Goal: Task Accomplishment & Management: Use online tool/utility

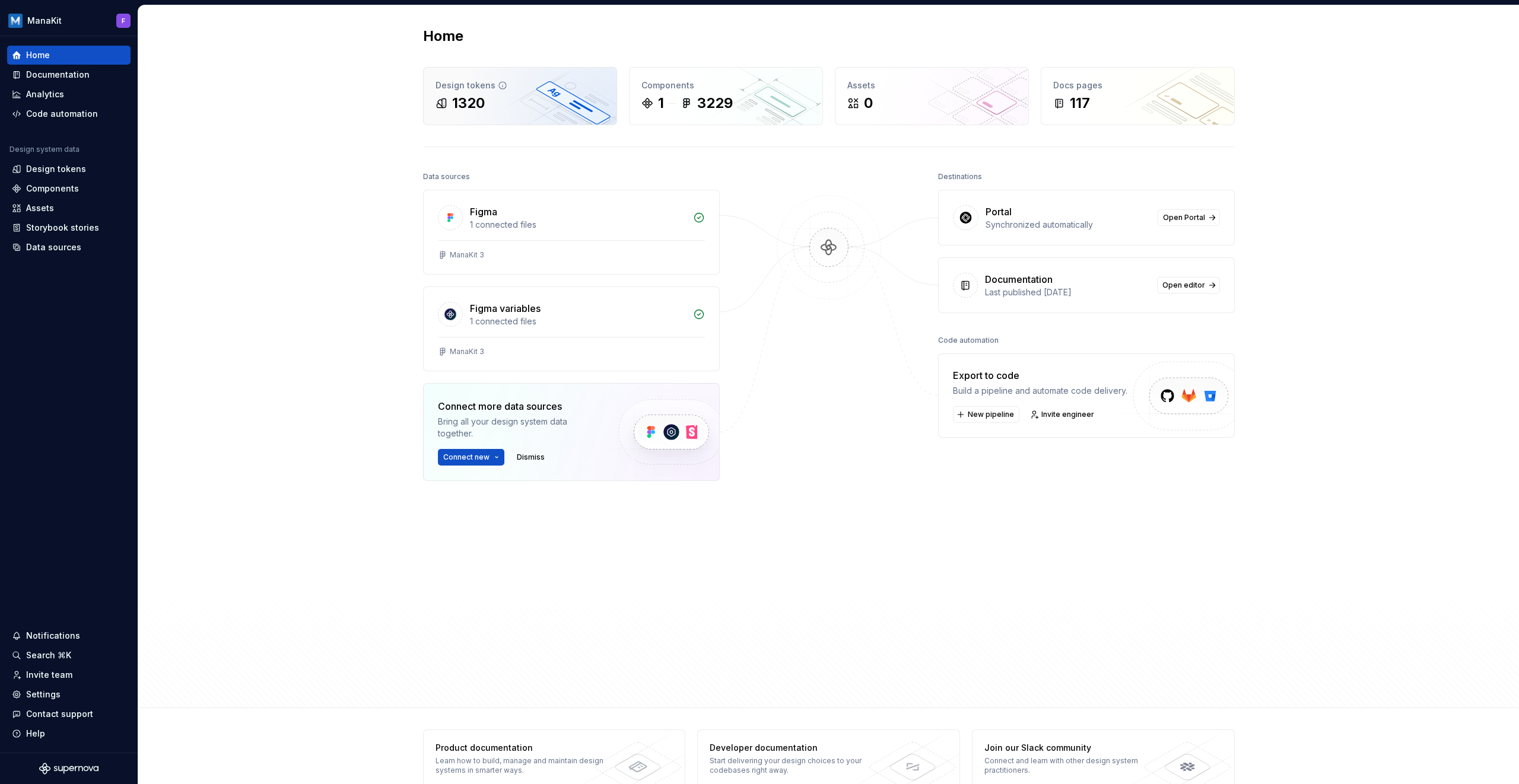
click at [495, 107] on div "1320" at bounding box center [519, 103] width 169 height 19
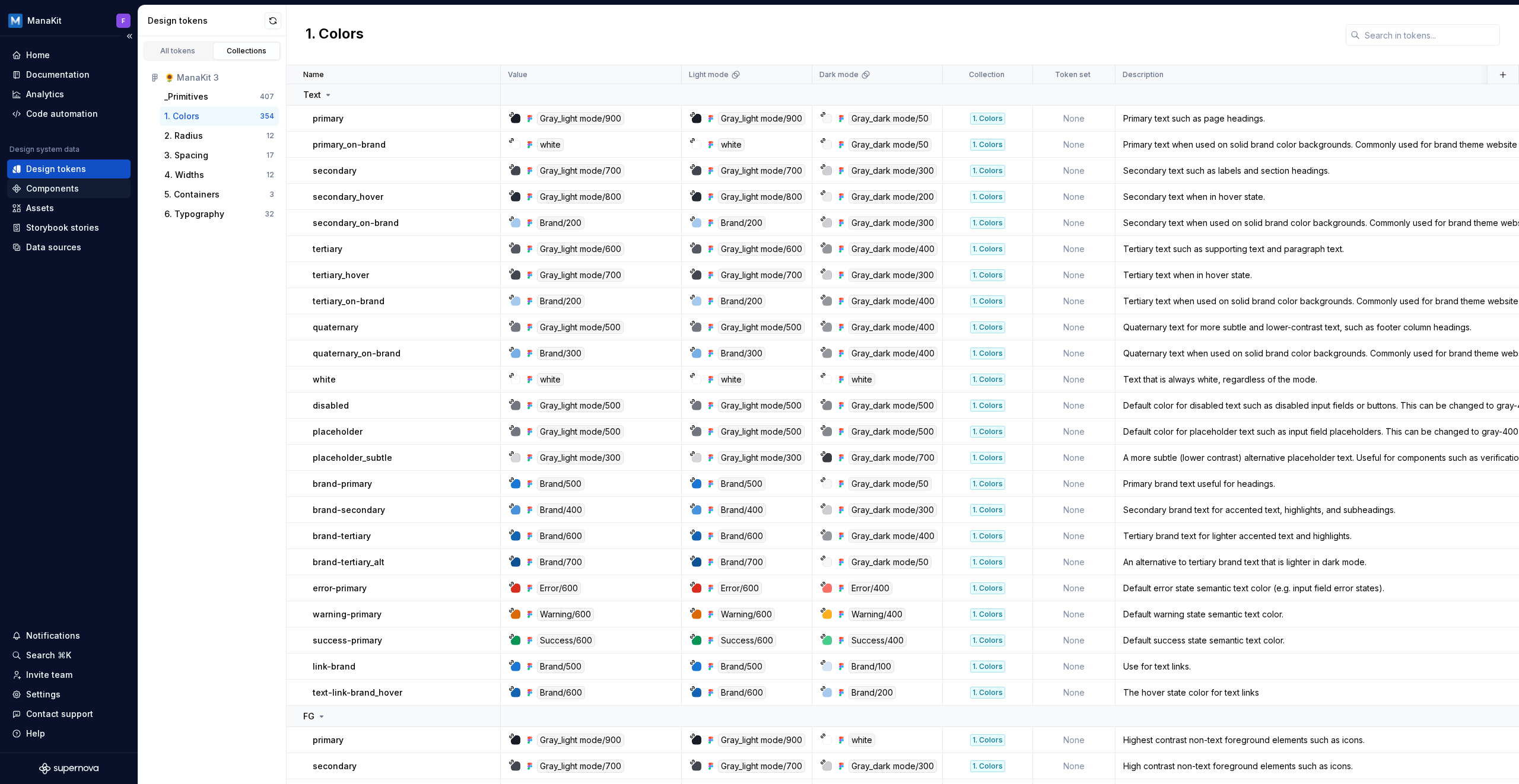
click at [67, 182] on div "Components" at bounding box center [52, 188] width 53 height 12
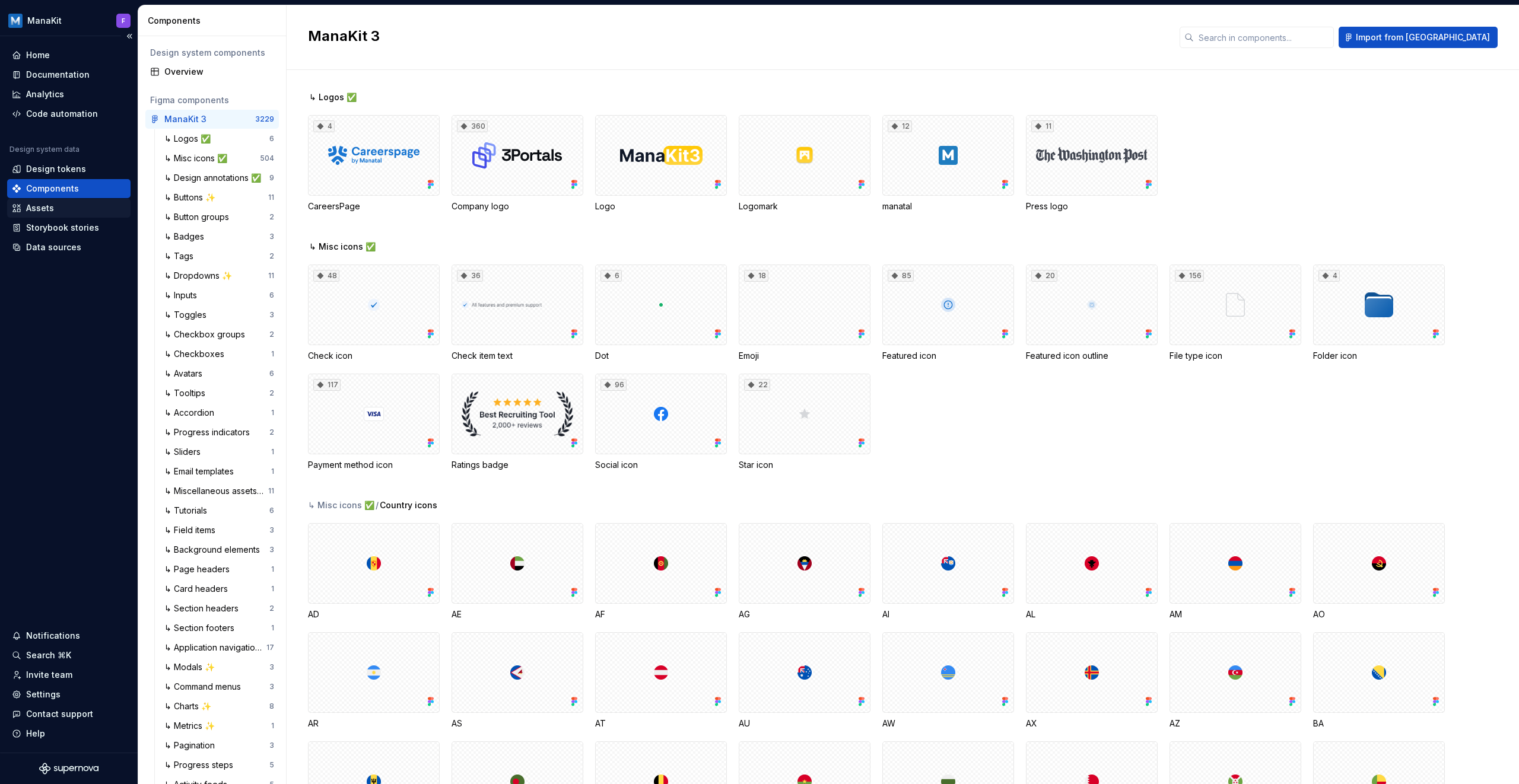
click at [45, 209] on div "Assets" at bounding box center [39, 208] width 28 height 12
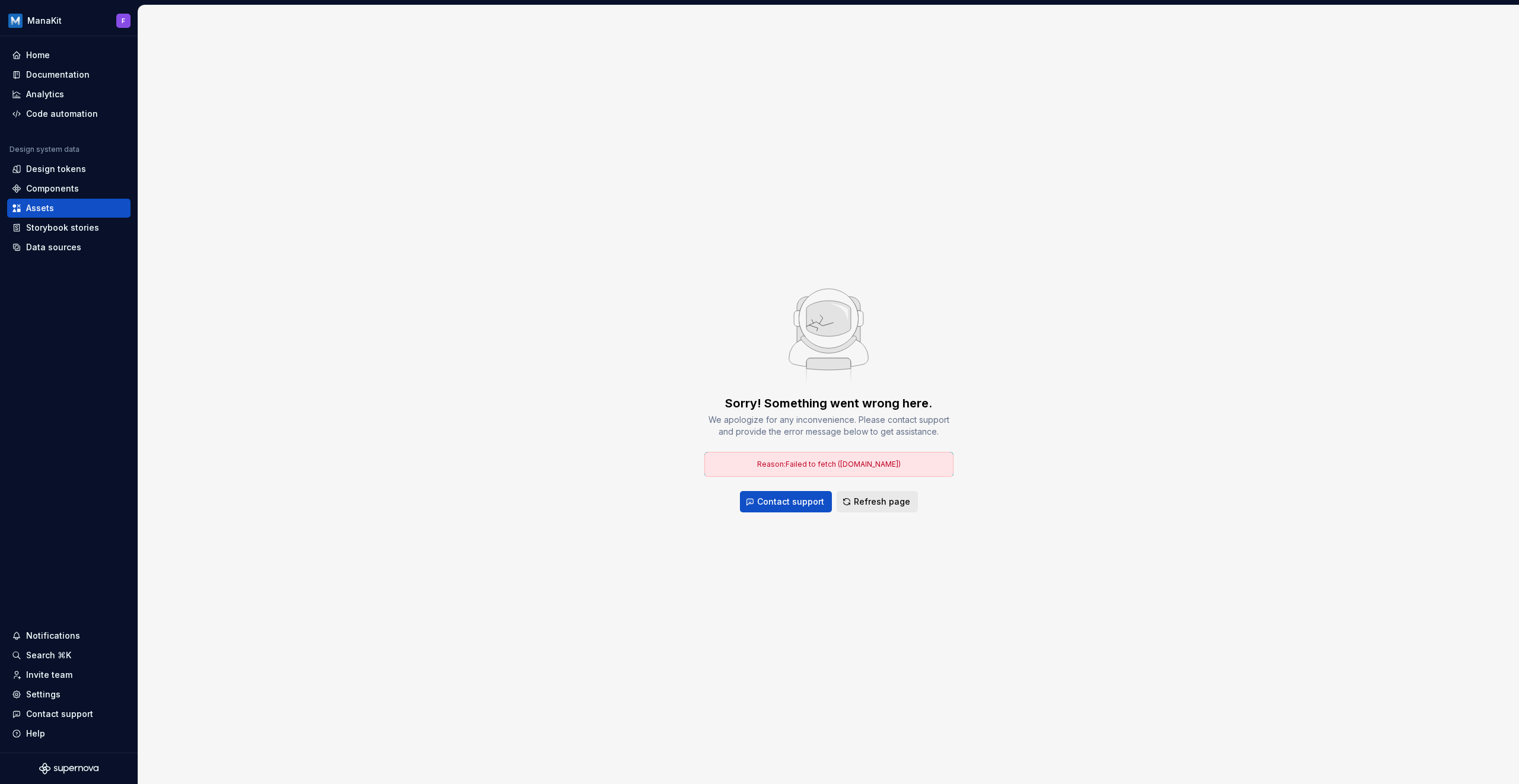
click at [858, 500] on span "Refresh page" at bounding box center [882, 502] width 56 height 12
click at [877, 501] on span "Refresh page" at bounding box center [882, 502] width 56 height 12
click at [872, 463] on span "Reason: Failed to fetch ([DOMAIN_NAME])" at bounding box center [829, 464] width 144 height 9
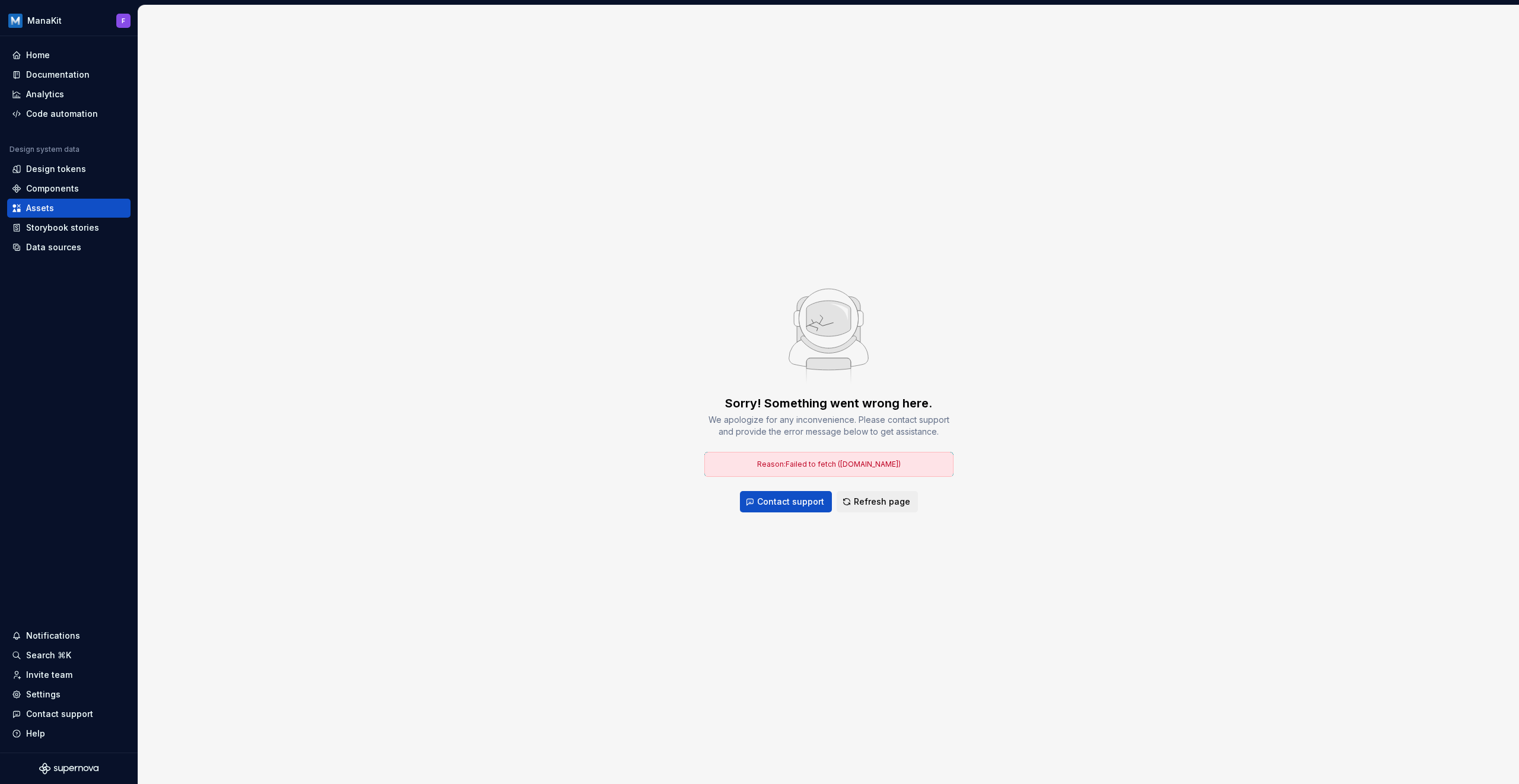
click at [952, 476] on div "Reason: Failed to fetch ([DOMAIN_NAME])" at bounding box center [828, 464] width 249 height 25
click at [896, 496] on span "Refresh page" at bounding box center [882, 502] width 56 height 12
click at [906, 496] on span "Refresh page" at bounding box center [882, 502] width 56 height 12
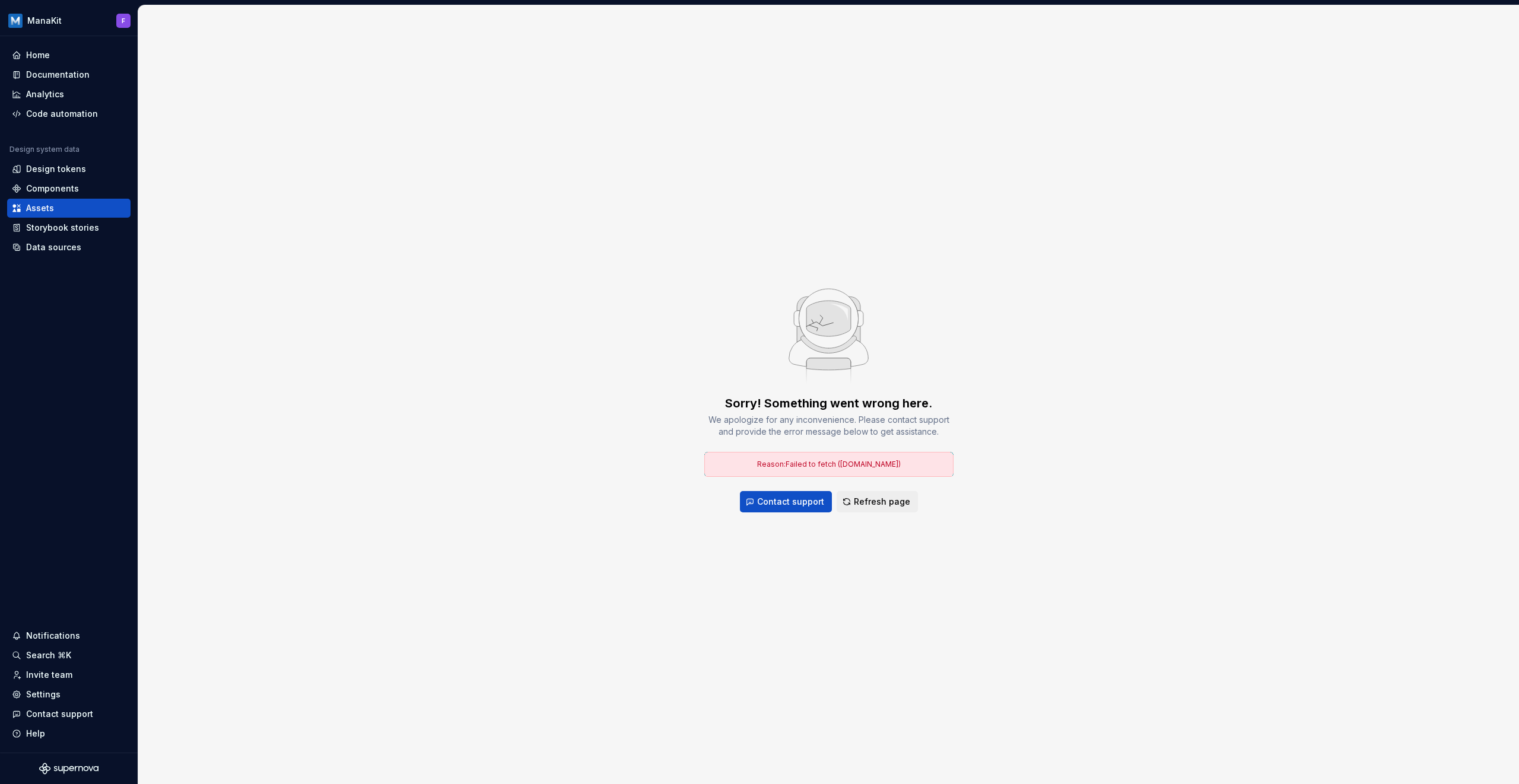
click at [906, 496] on span "Refresh page" at bounding box center [882, 502] width 56 height 12
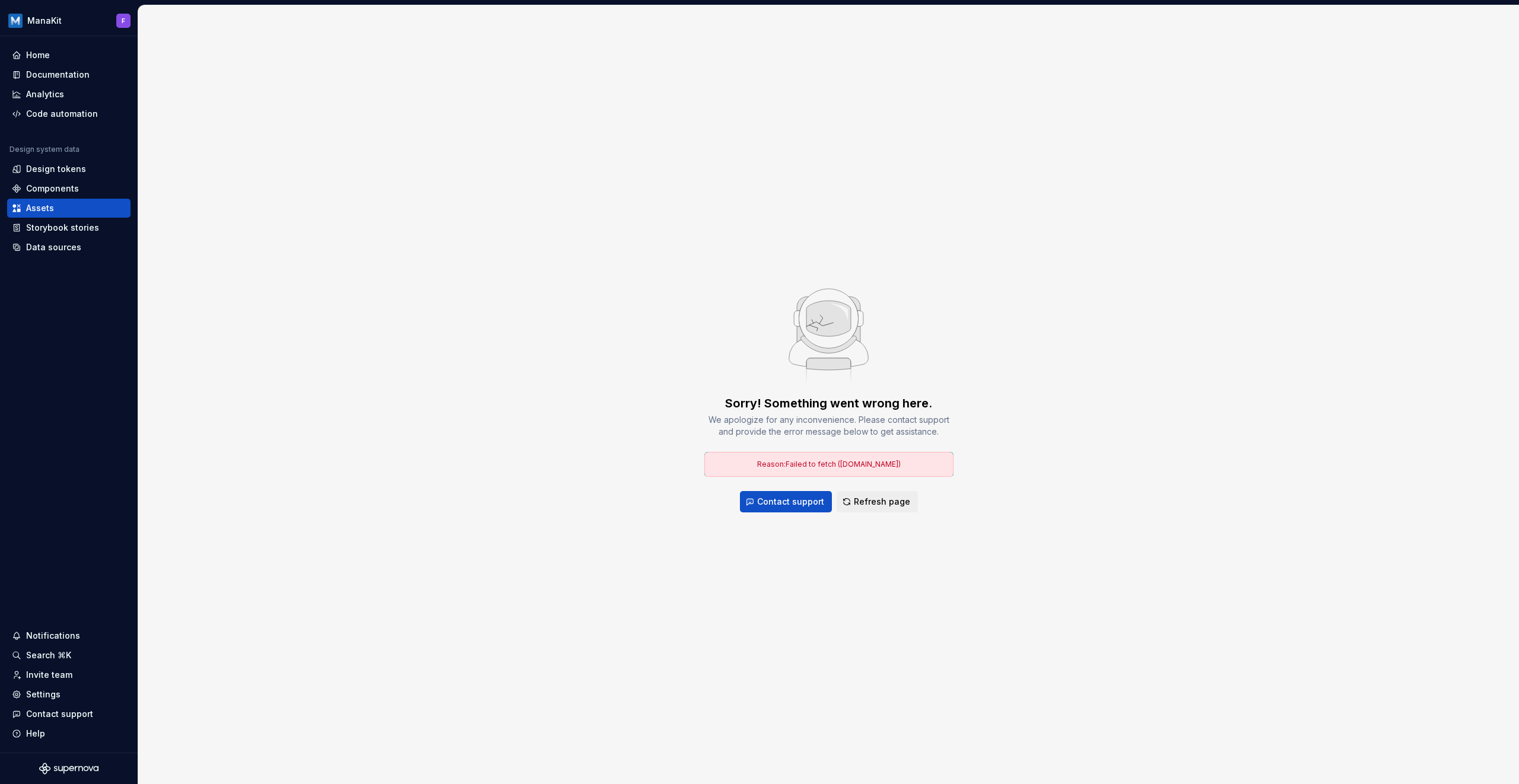
click at [856, 428] on div "We apologize for any inconvenience. Please contact support and provide the erro…" at bounding box center [828, 425] width 249 height 23
click at [861, 470] on div "Reason: Failed to fetch ([DOMAIN_NAME])" at bounding box center [828, 464] width 249 height 25
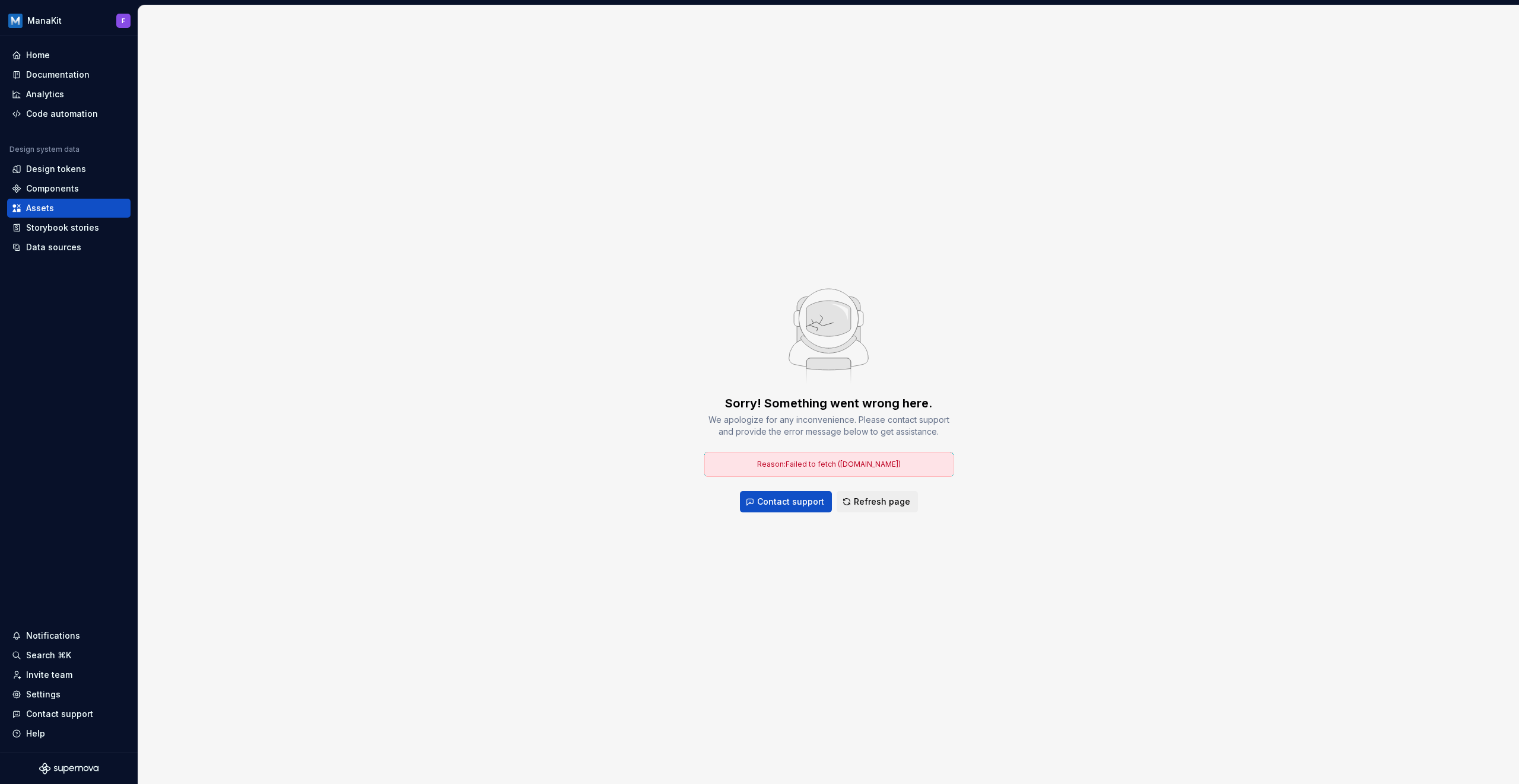
click at [861, 470] on div "Reason: Failed to fetch ([DOMAIN_NAME])" at bounding box center [828, 464] width 249 height 25
click at [912, 459] on div "Reason: Failed to fetch ([DOMAIN_NAME])" at bounding box center [828, 464] width 249 height 25
click at [42, 169] on div "Design tokens" at bounding box center [55, 170] width 60 height 12
click at [94, 190] on div "Components" at bounding box center [69, 188] width 114 height 12
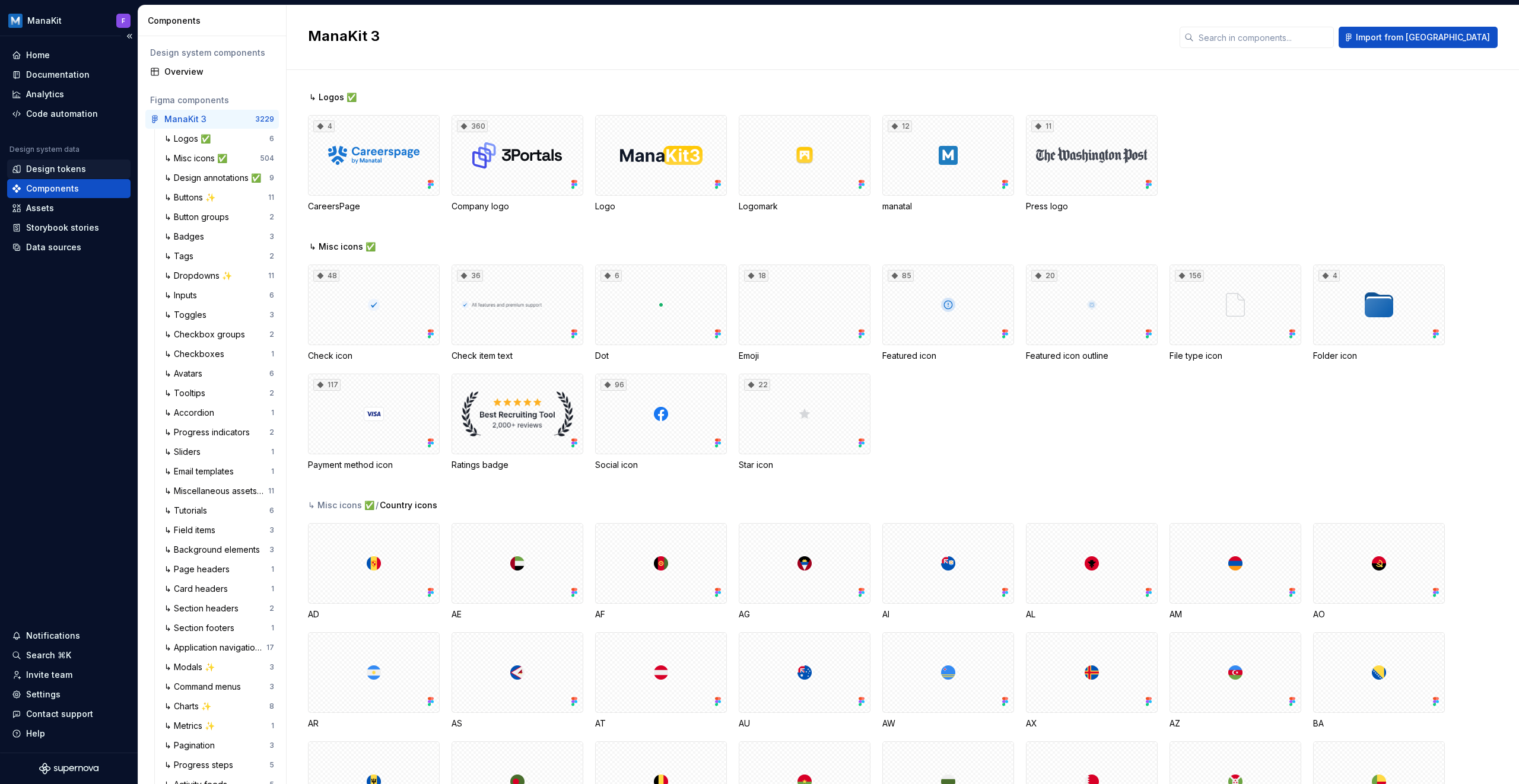
click at [92, 167] on div "Design tokens" at bounding box center [69, 170] width 114 height 12
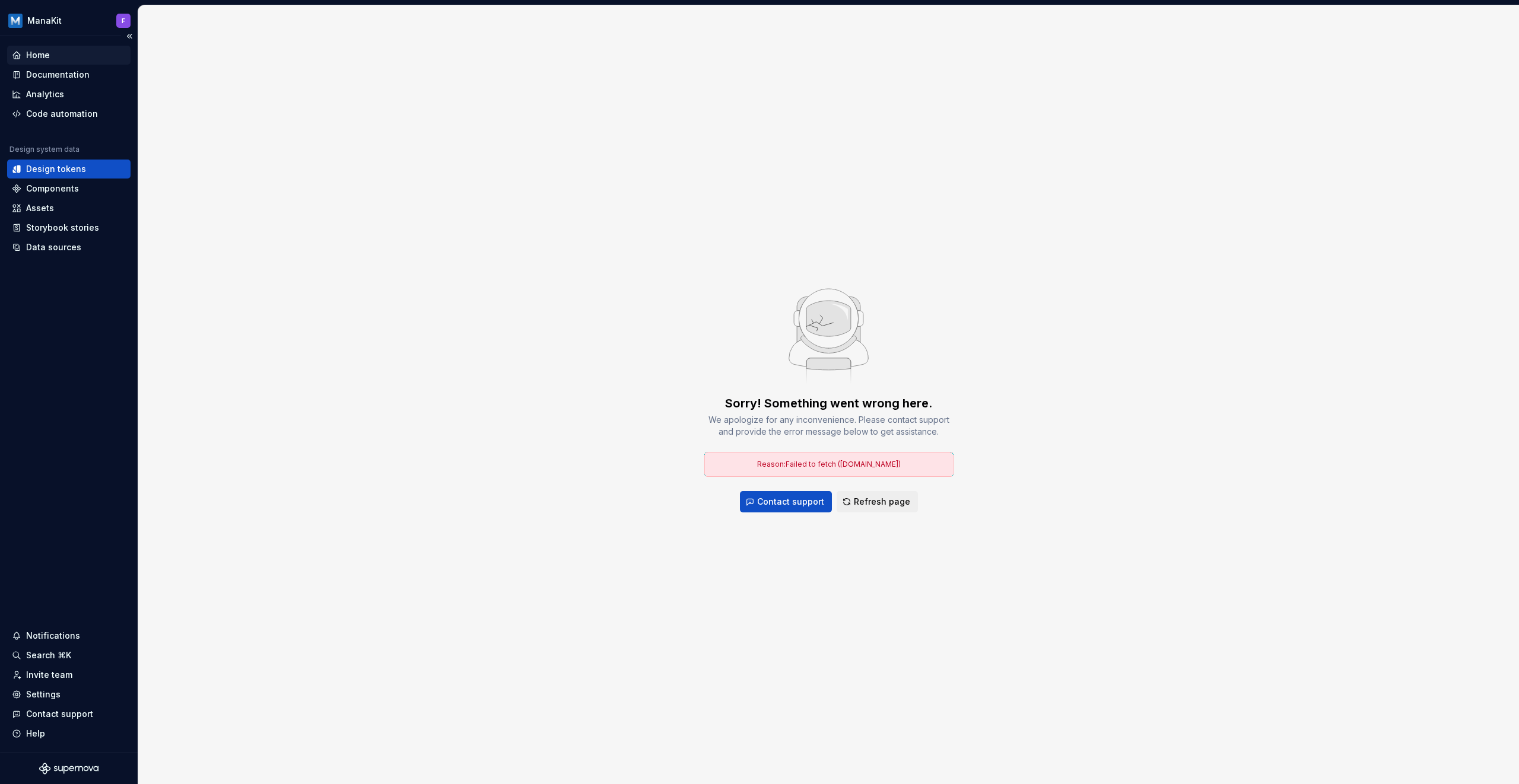
click at [51, 59] on div "Home" at bounding box center [69, 55] width 114 height 12
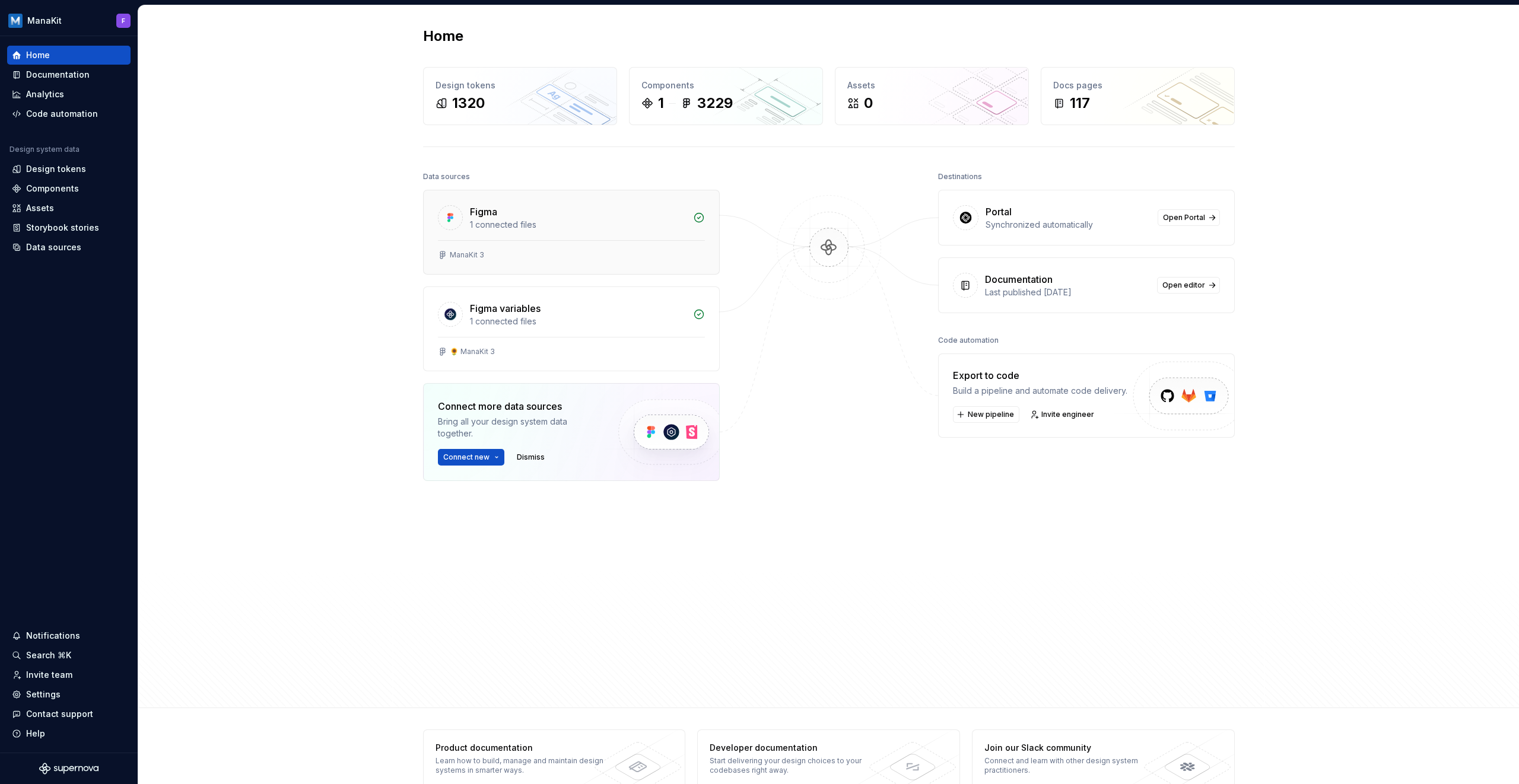
click at [626, 219] on div "1 connected files" at bounding box center [578, 225] width 216 height 12
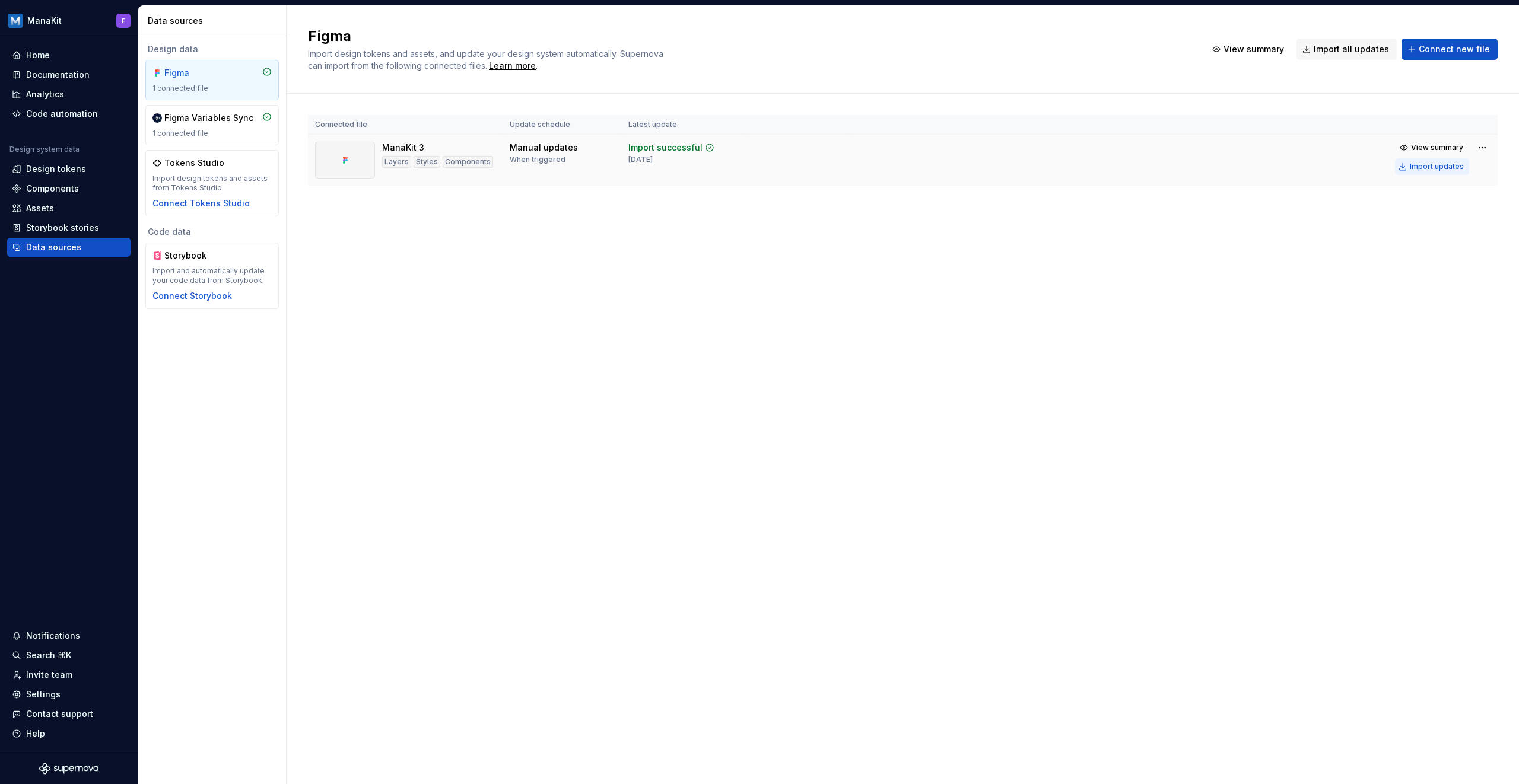
click at [1418, 167] on div "Import updates" at bounding box center [1436, 166] width 54 height 10
